Goal: Navigation & Orientation: Understand site structure

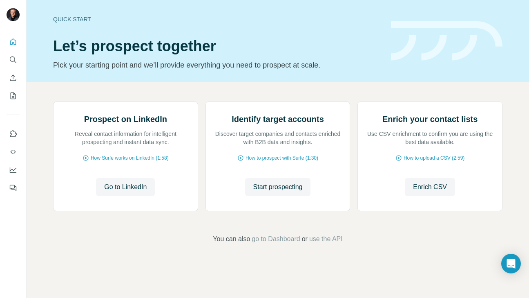
scroll to position [49, 0]
click at [12, 134] on icon "Use Surfe on LinkedIn" at bounding box center [13, 134] width 8 height 8
click at [13, 95] on icon "My lists" at bounding box center [13, 96] width 8 height 8
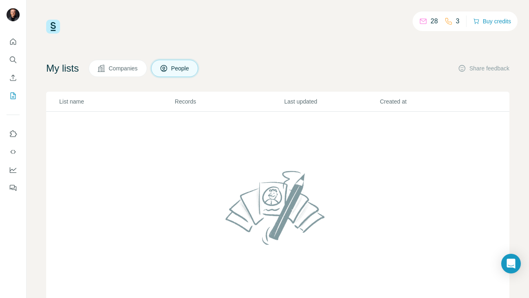
click at [130, 68] on span "Companies" at bounding box center [124, 68] width 30 height 8
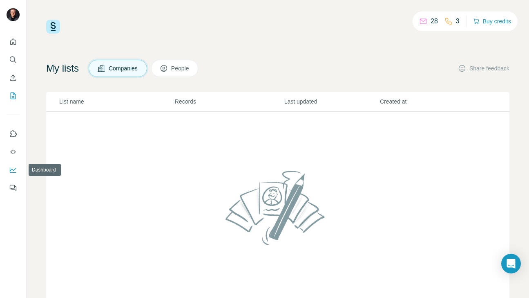
click at [13, 173] on icon "Dashboard" at bounding box center [13, 170] width 8 height 8
click at [12, 40] on icon "Quick start" at bounding box center [13, 42] width 8 height 8
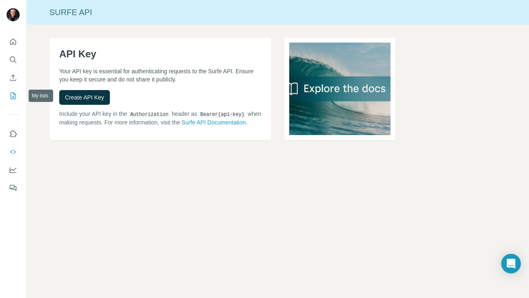
click at [16, 98] on icon "My lists" at bounding box center [13, 95] width 5 height 7
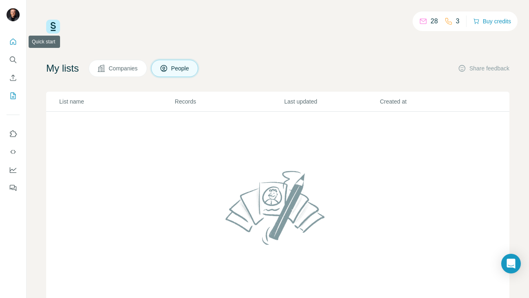
click at [13, 44] on icon "Quick start" at bounding box center [13, 42] width 8 height 8
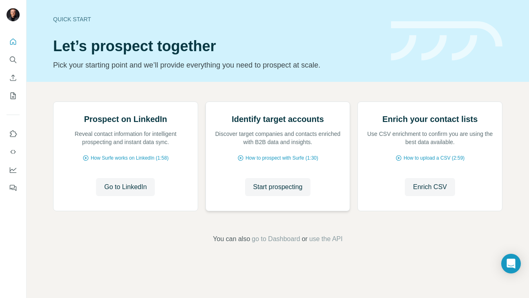
scroll to position [49, 0]
